Goal: Navigation & Orientation: Find specific page/section

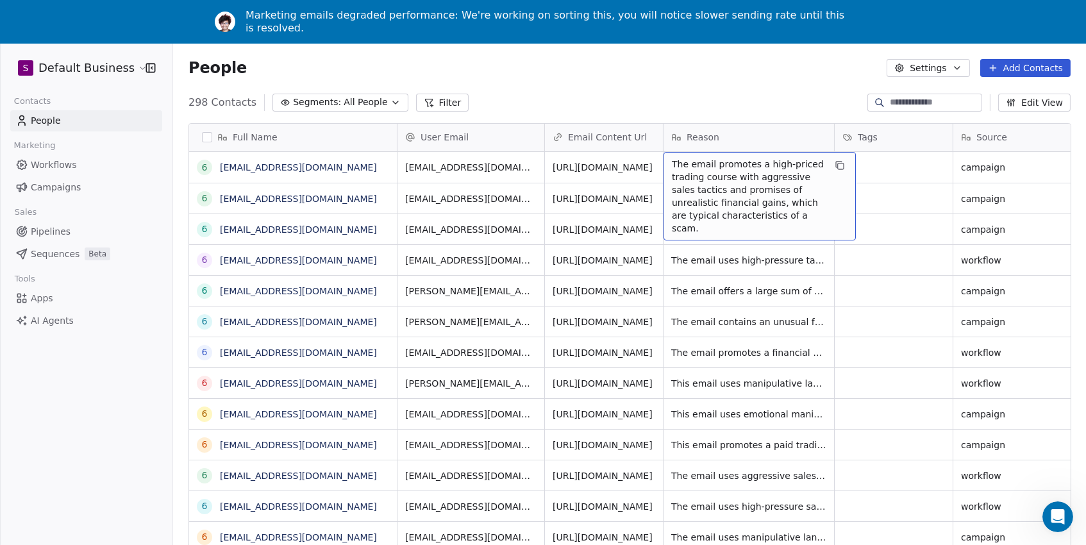
scroll to position [27, 0]
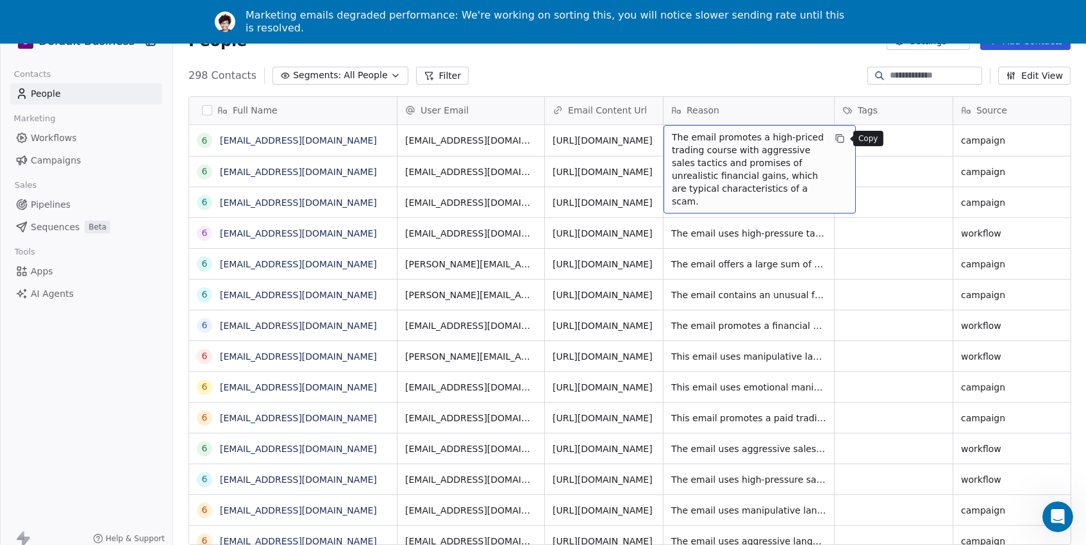
click at [841, 139] on icon "grid" at bounding box center [840, 138] width 10 height 10
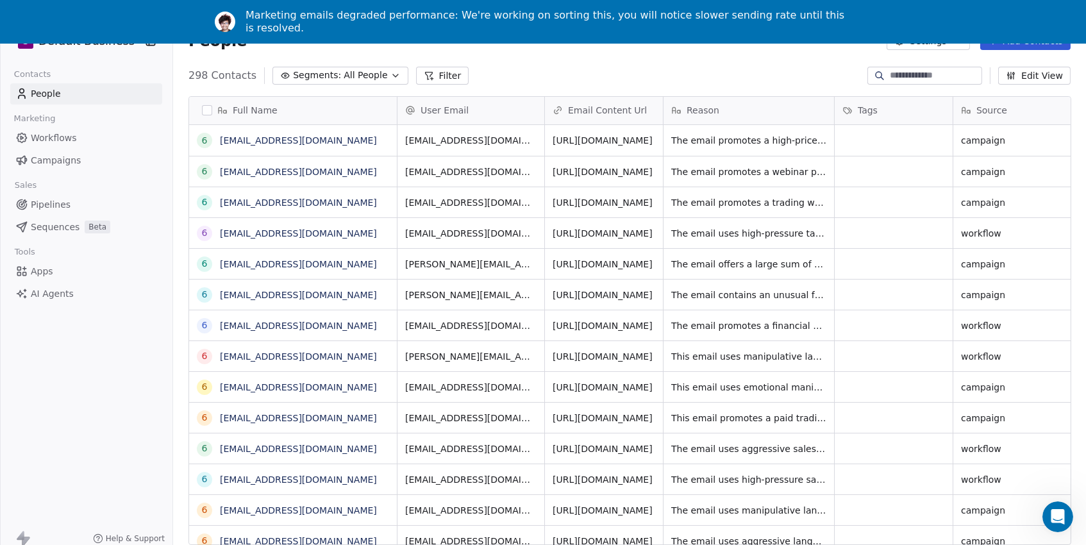
click at [667, 76] on div "298 Contacts Segments: All People Filter Edit View" at bounding box center [629, 75] width 913 height 21
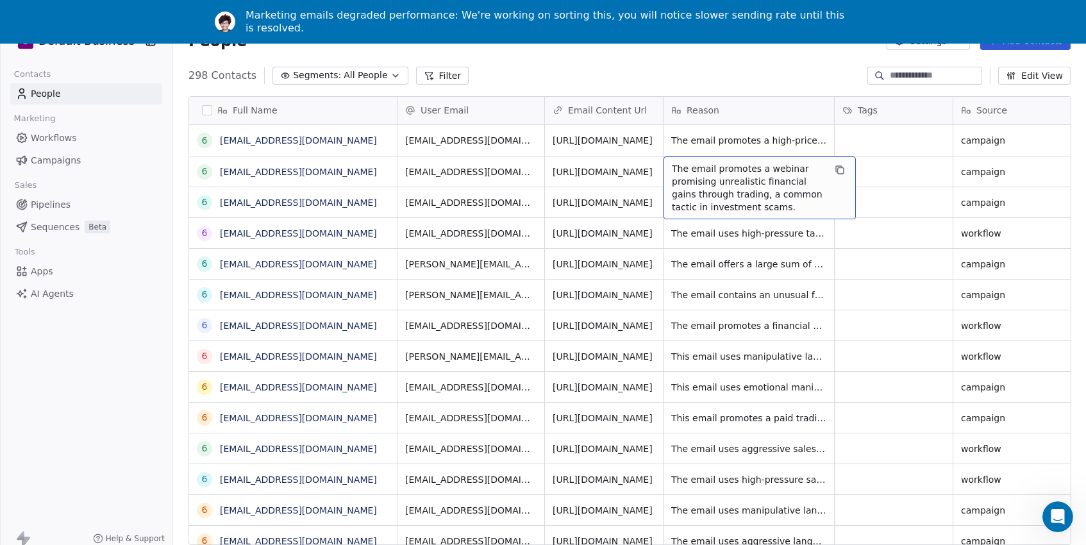
click at [762, 172] on span "The email promotes a webinar promising unrealistic financial gains through trad…" at bounding box center [748, 187] width 153 height 51
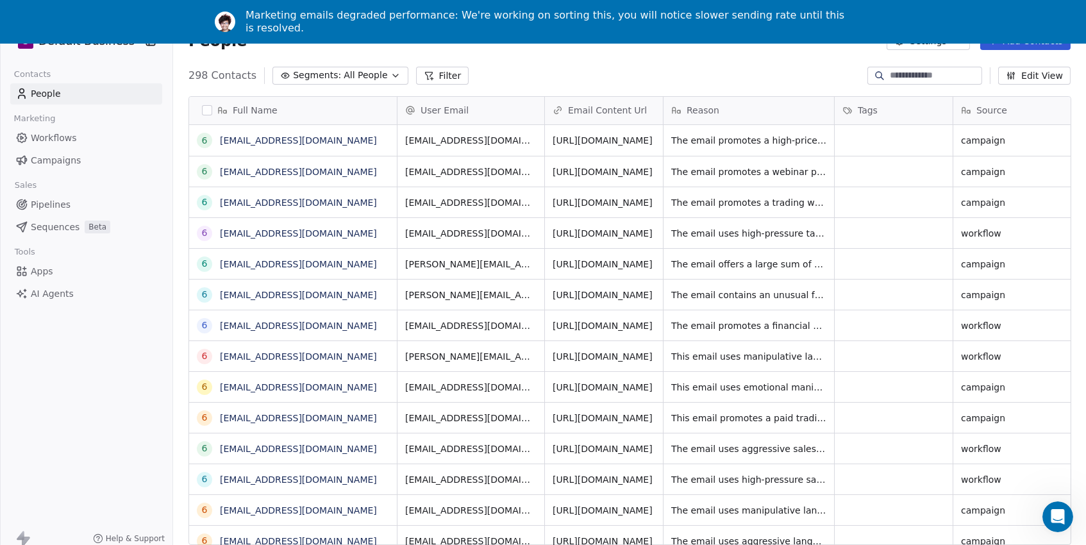
click at [771, 116] on html "S Default Business Contacts People Marketing Workflows Campaigns Sales Pipeline…" at bounding box center [543, 267] width 1086 height 589
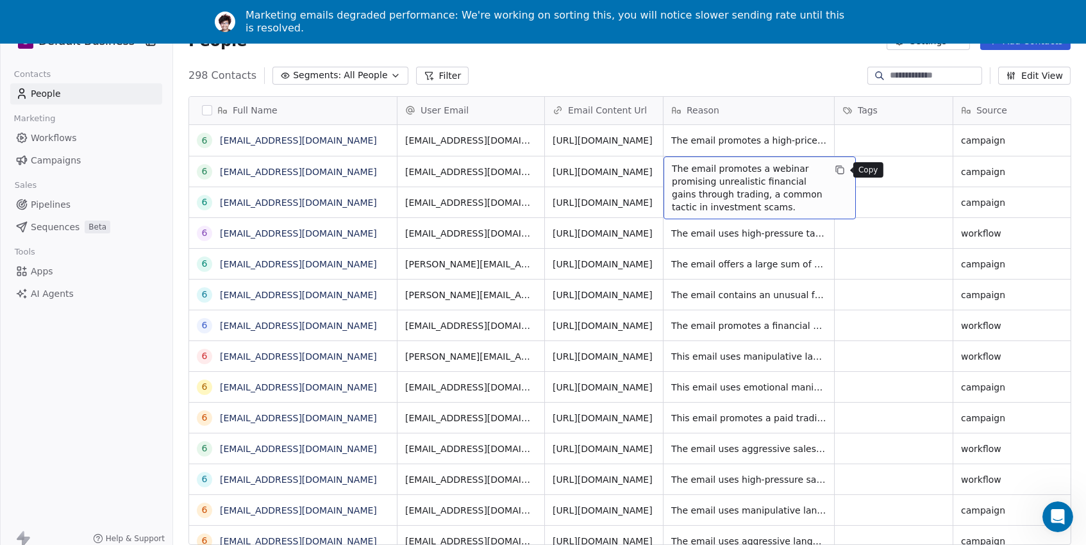
click at [843, 167] on icon "grid" at bounding box center [840, 170] width 10 height 10
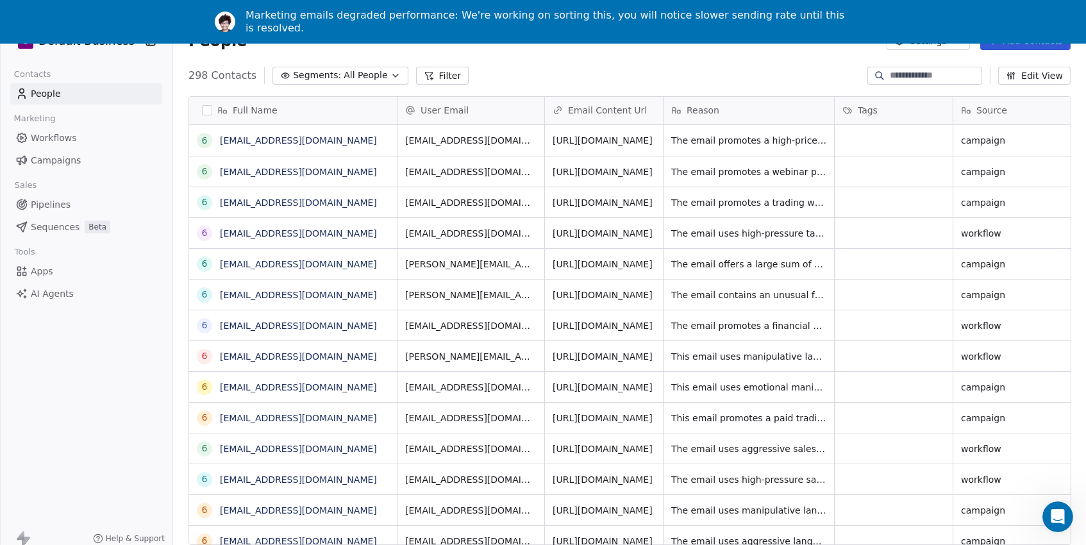
click at [738, 70] on div "298 Contacts Segments: All People Filter Edit View" at bounding box center [629, 75] width 913 height 21
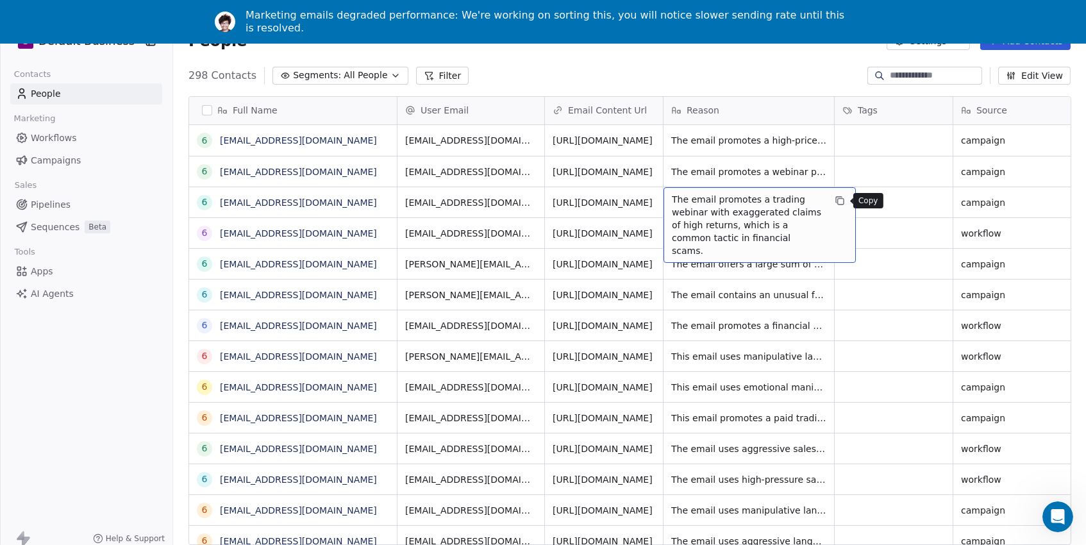
click at [844, 199] on icon "grid" at bounding box center [840, 201] width 10 height 10
click at [732, 81] on div "298 Contacts Segments: All People Filter Edit View" at bounding box center [629, 75] width 913 height 21
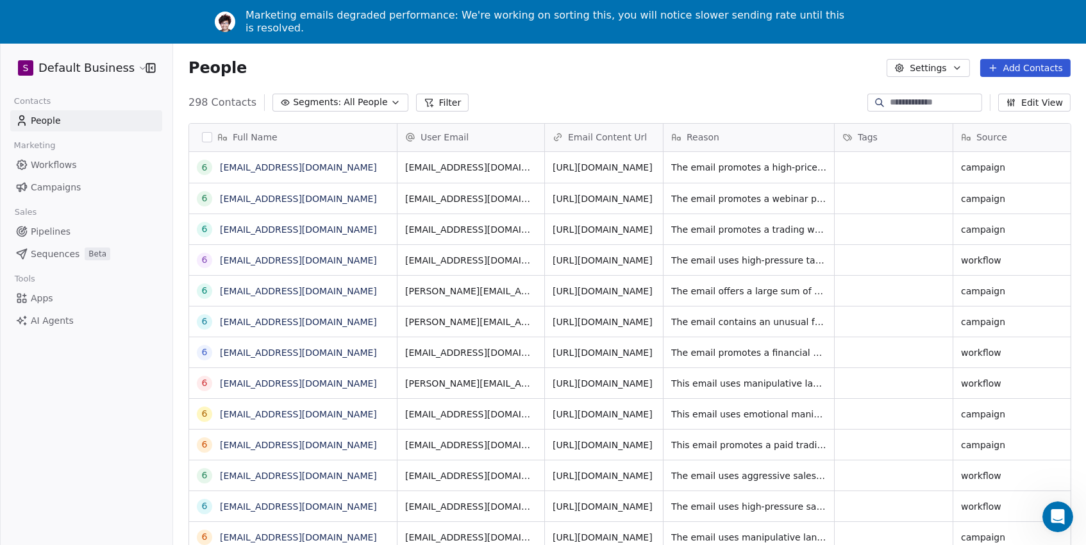
scroll to position [0, 0]
